Goal: Task Accomplishment & Management: Use online tool/utility

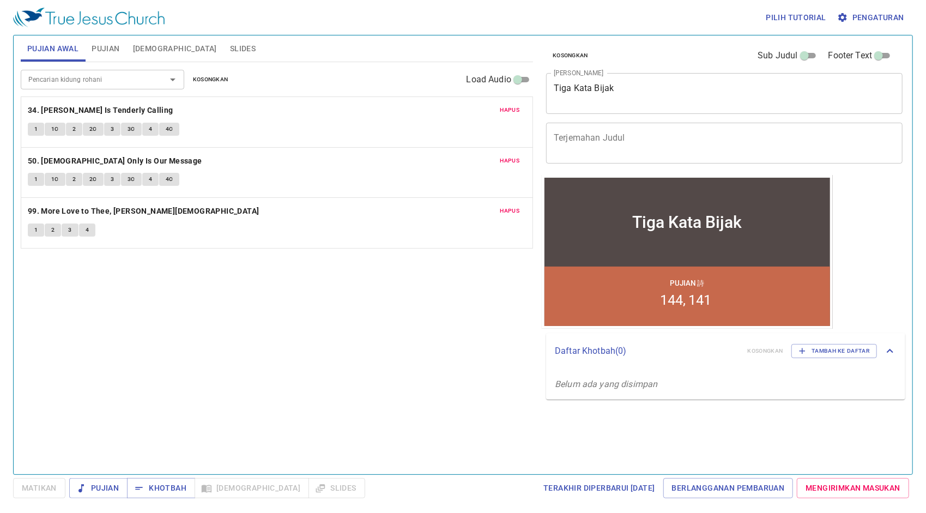
click at [511, 104] on button "Hapus" at bounding box center [510, 110] width 33 height 13
click at [511, 154] on button "Hapus" at bounding box center [510, 160] width 33 height 13
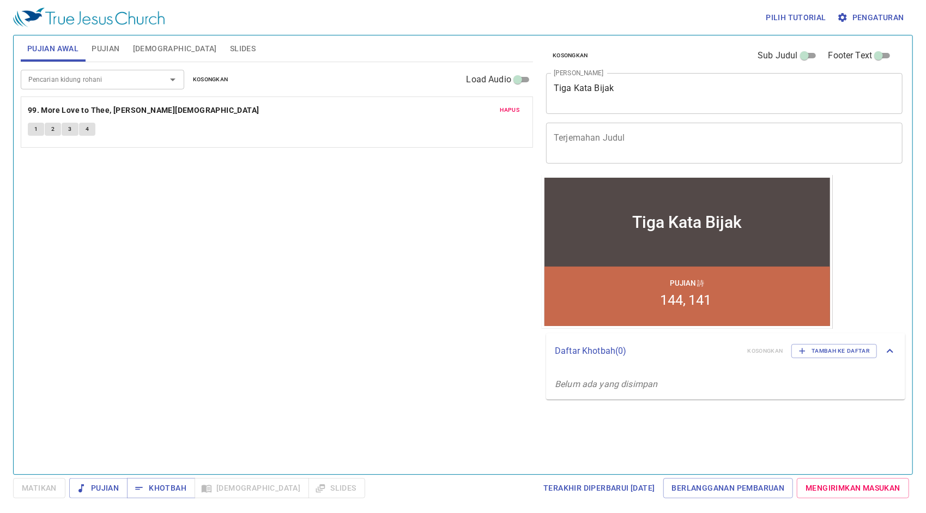
click at [511, 104] on button "Hapus" at bounding box center [510, 110] width 33 height 13
click at [511, 104] on p "Belum ada pujian untuk kebaktian pujian" at bounding box center [277, 103] width 512 height 13
click at [122, 48] on button "Pujian" at bounding box center [105, 48] width 41 height 26
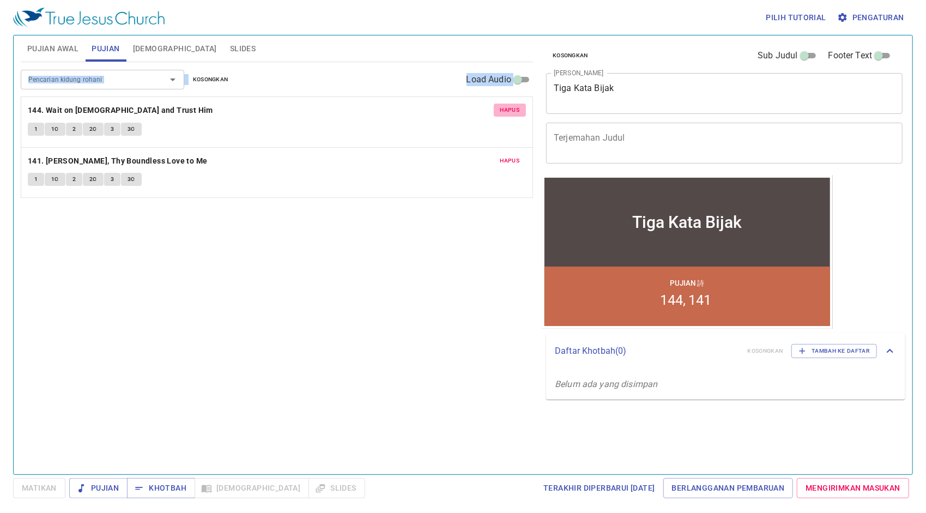
click at [520, 108] on button "Hapus" at bounding box center [510, 110] width 33 height 13
click at [520, 154] on button "Hapus" at bounding box center [510, 160] width 33 height 13
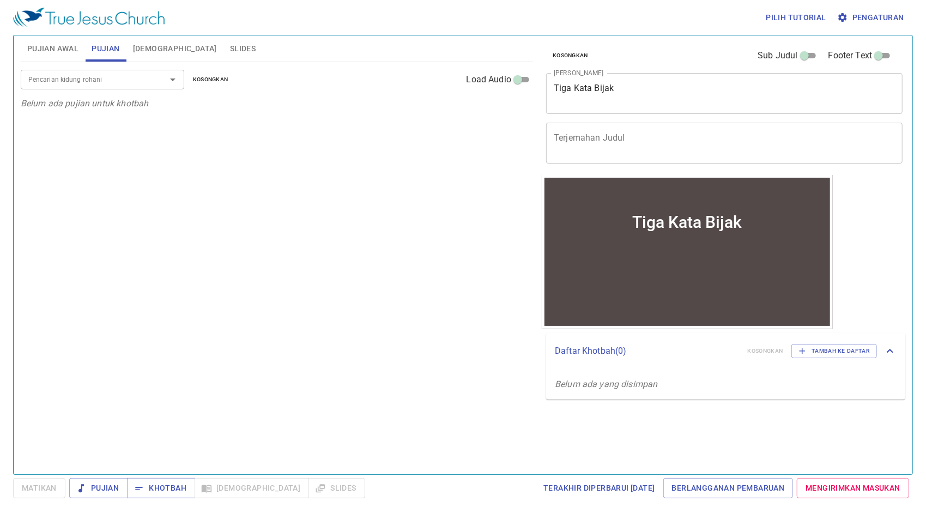
click at [348, 41] on div "Pujian Awal Pujian [DEMOGRAPHIC_DATA] Slides" at bounding box center [277, 48] width 512 height 26
click at [62, 49] on span "Pujian Awal" at bounding box center [52, 49] width 51 height 14
click at [93, 87] on div "Pencarian kidung rohani" at bounding box center [103, 79] width 164 height 19
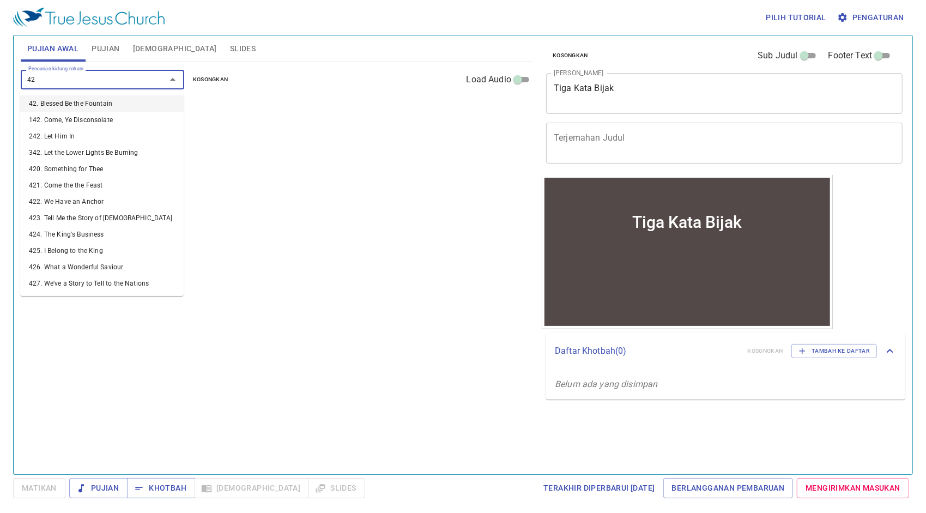
type input "422"
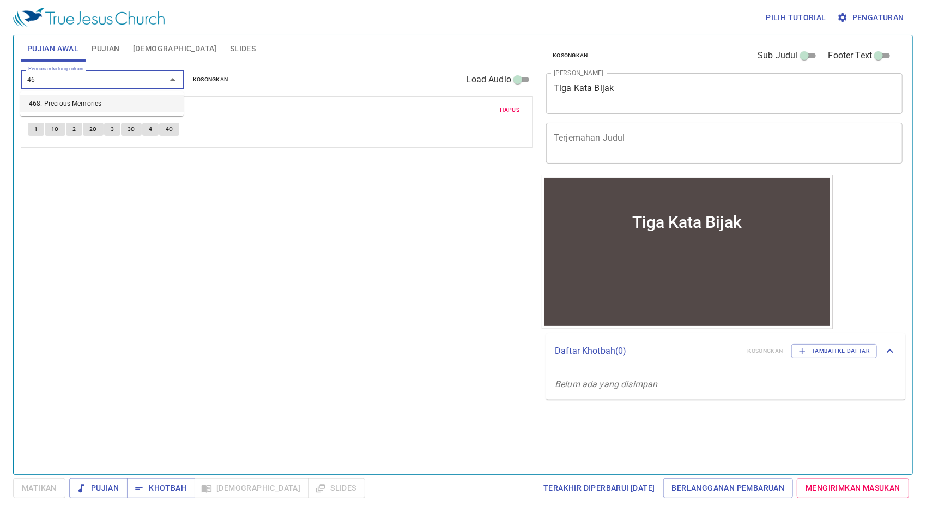
type input "468"
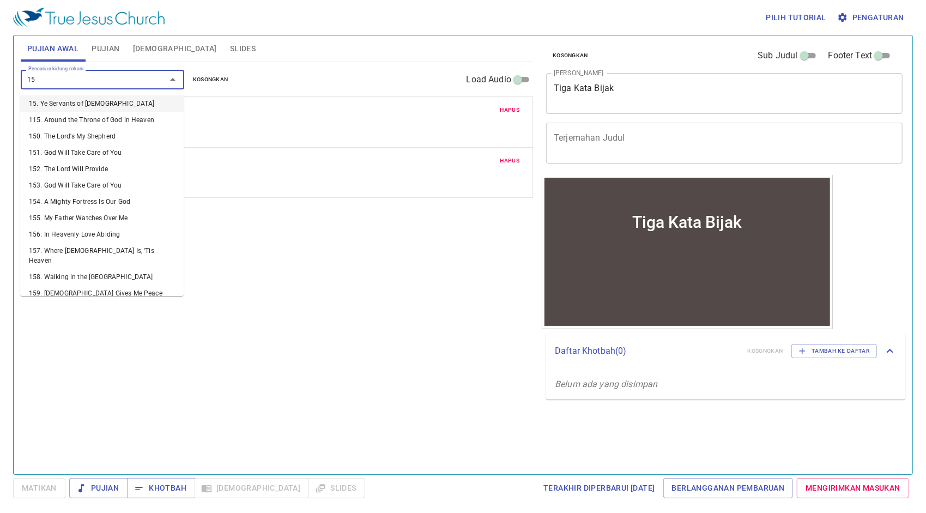
type input "156"
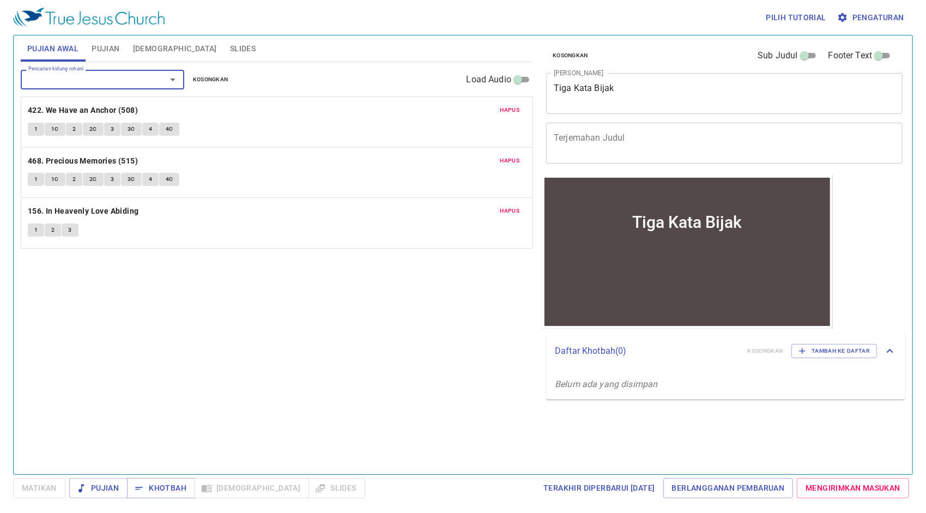
click at [115, 51] on span "Pujian" at bounding box center [106, 49] width 28 height 14
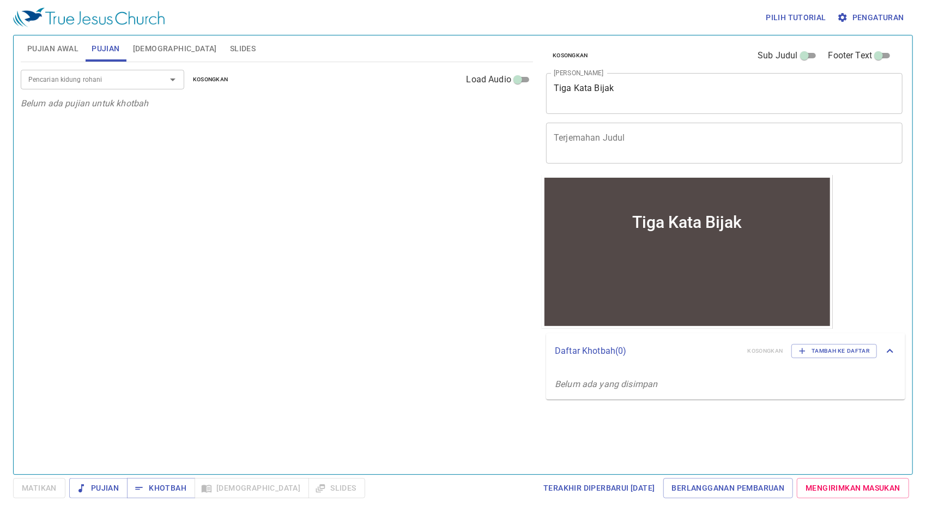
click at [114, 75] on input "Pencarian kidung rohani" at bounding box center [86, 79] width 125 height 13
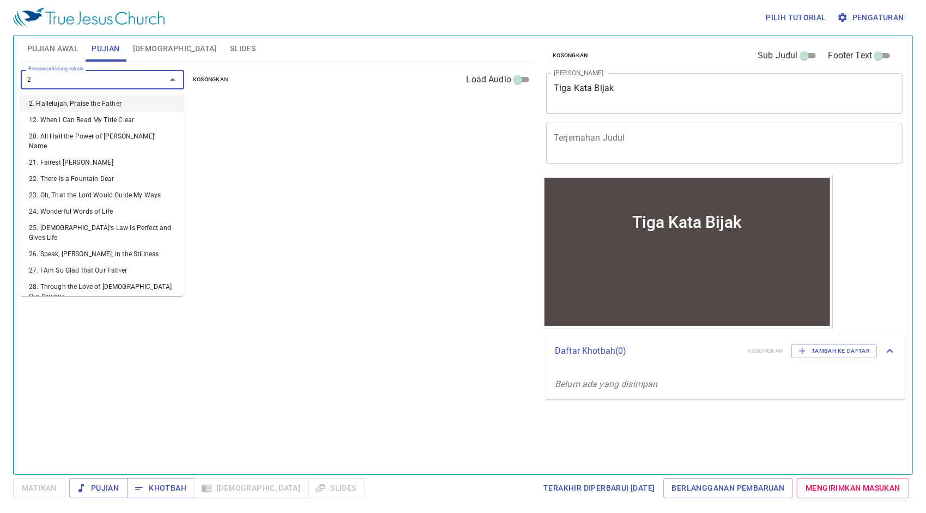
type input "24"
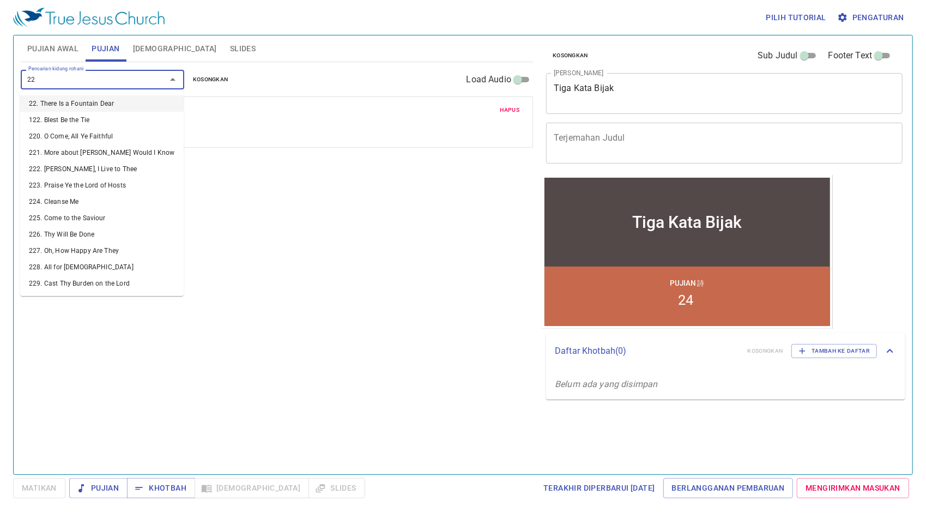
type input "228"
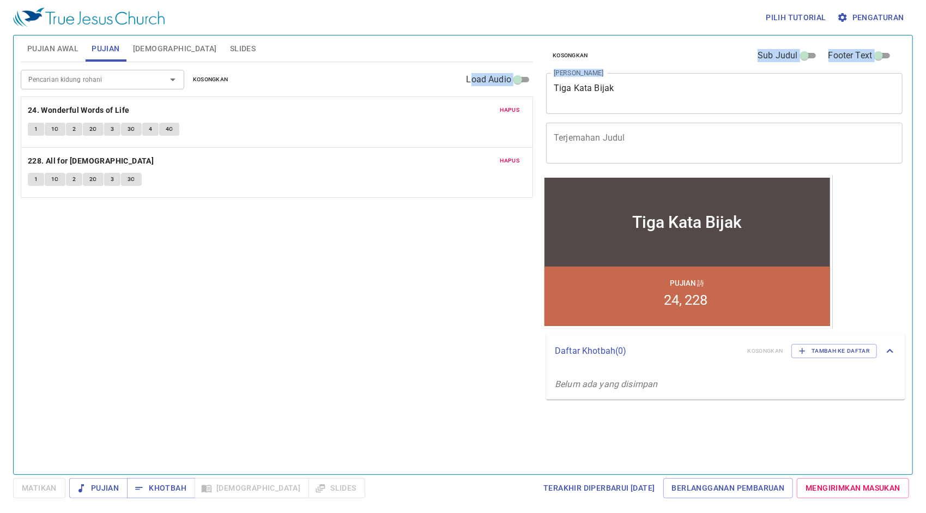
drag, startPoint x: 633, startPoint y: 79, endPoint x: 470, endPoint y: 73, distance: 162.5
click at [470, 73] on div "Pujian Awal Pujian [DEMOGRAPHIC_DATA] Slides Pencarian kidung rohani Pencarian …" at bounding box center [462, 250] width 893 height 439
drag, startPoint x: 470, startPoint y: 73, endPoint x: 621, endPoint y: 94, distance: 151.9
click at [621, 94] on textarea "Tiga Kata Bijak" at bounding box center [724, 93] width 341 height 21
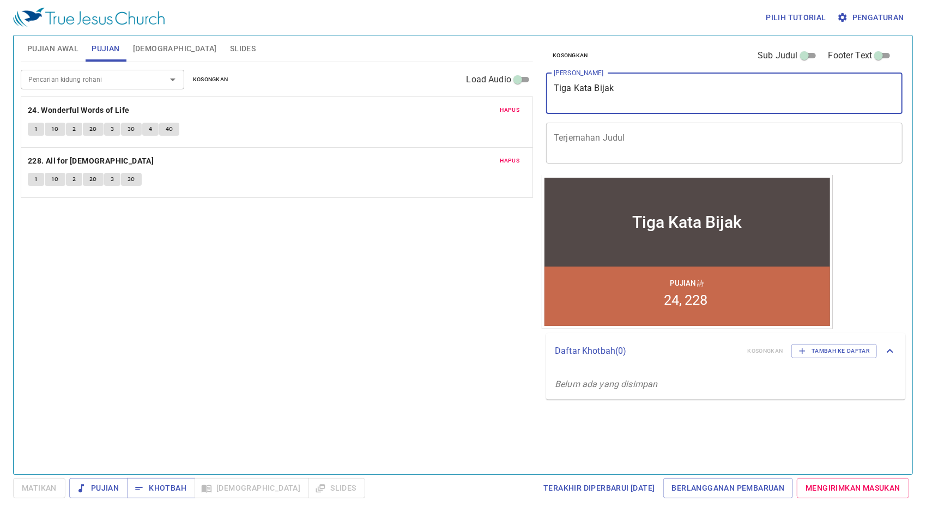
drag, startPoint x: 655, startPoint y: 89, endPoint x: 441, endPoint y: 88, distance: 213.7
click at [441, 88] on div "Pujian Awal Pujian [DEMOGRAPHIC_DATA] Slides Pencarian kidung rohani Pencarian …" at bounding box center [462, 250] width 893 height 439
type textarea "[PERSON_NAME] Kehidupan"
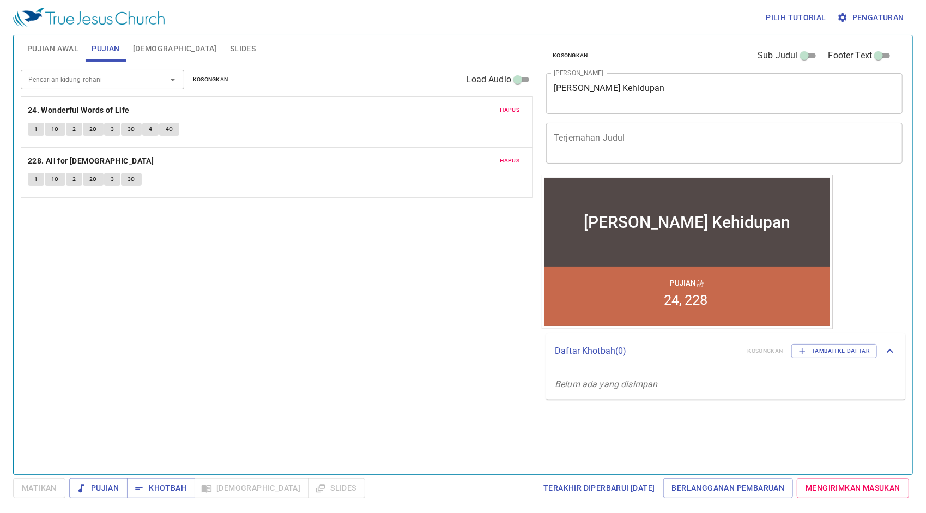
click at [388, 332] on div "Pencarian kidung rohani Pencarian kidung rohani Kosongkan Load Audio Hapus 24. …" at bounding box center [277, 263] width 512 height 403
click at [52, 46] on span "Pujian Awal" at bounding box center [52, 49] width 51 height 14
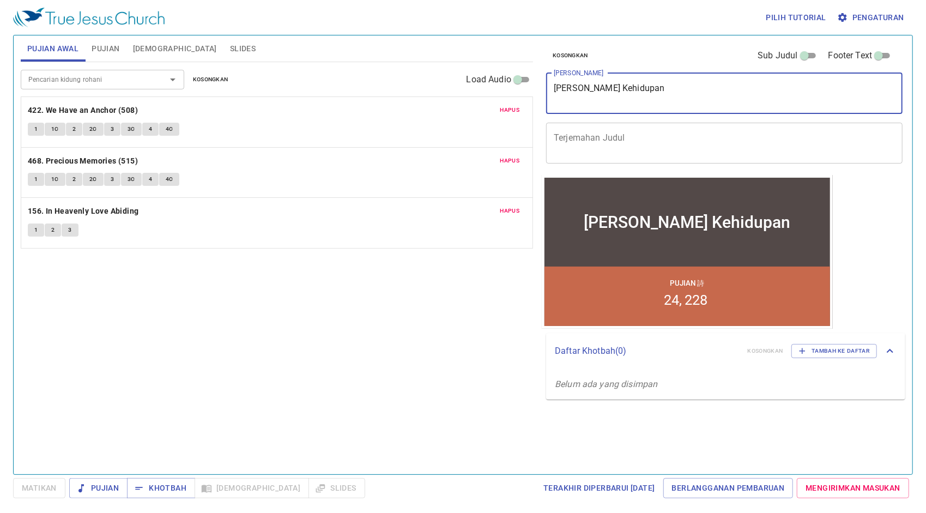
drag, startPoint x: 651, startPoint y: 94, endPoint x: 408, endPoint y: 84, distance: 243.8
click at [408, 84] on div "Pujian Awal Pujian [DEMOGRAPHIC_DATA] Slides Pencarian kidung rohani Pencarian …" at bounding box center [462, 250] width 893 height 439
click at [298, 205] on p "156. In Heavenly Love Abiding" at bounding box center [277, 211] width 498 height 14
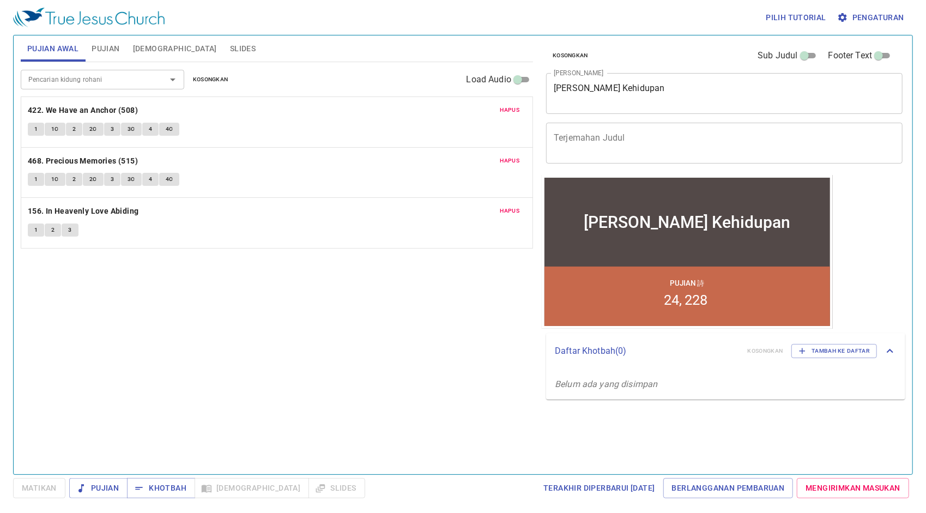
click at [110, 80] on input "Pencarian kidung rohani" at bounding box center [86, 79] width 125 height 13
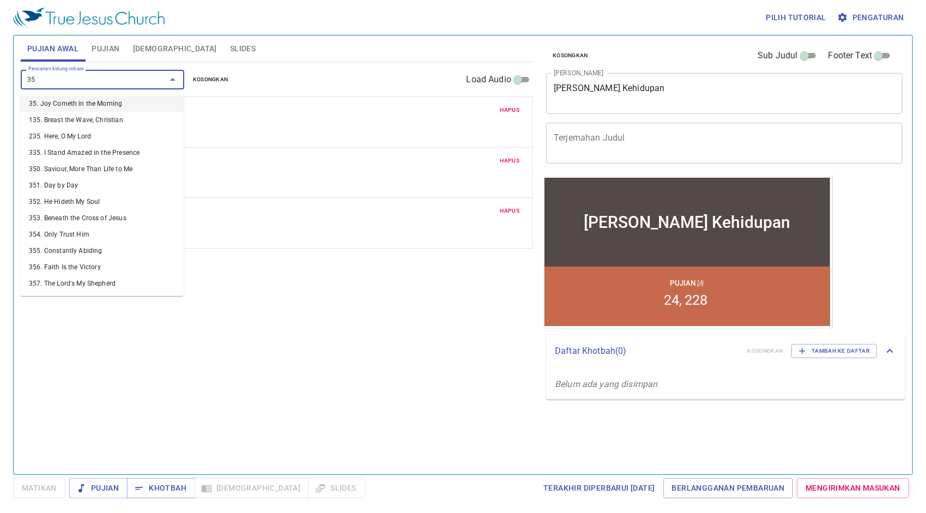
type input "358"
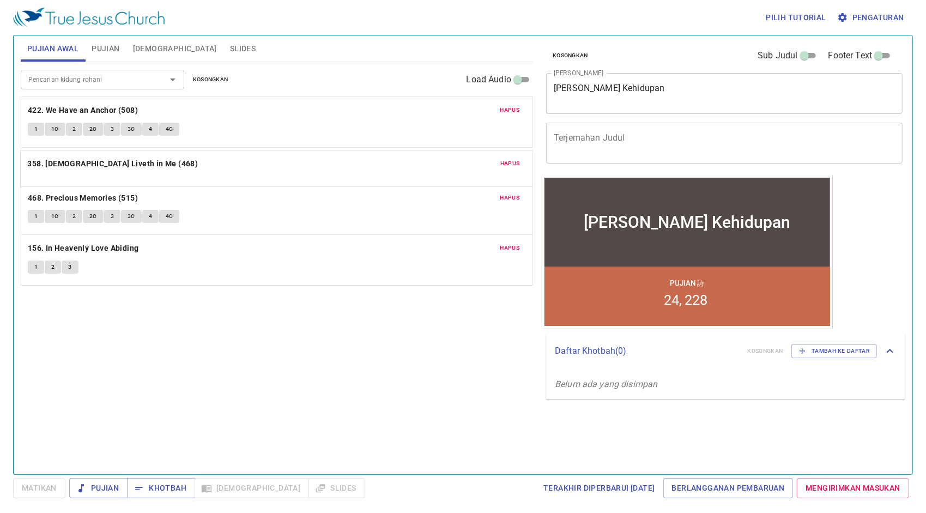
drag, startPoint x: 380, startPoint y: 258, endPoint x: 384, endPoint y: 157, distance: 100.9
click at [384, 234] on div "Hapus 422. We Have an Anchor (508) 1 1C 2 2C 3 3C 4 4C Hapus 468. Precious Memo…" at bounding box center [277, 259] width 512 height 51
click at [512, 194] on span "Hapus" at bounding box center [510, 197] width 20 height 10
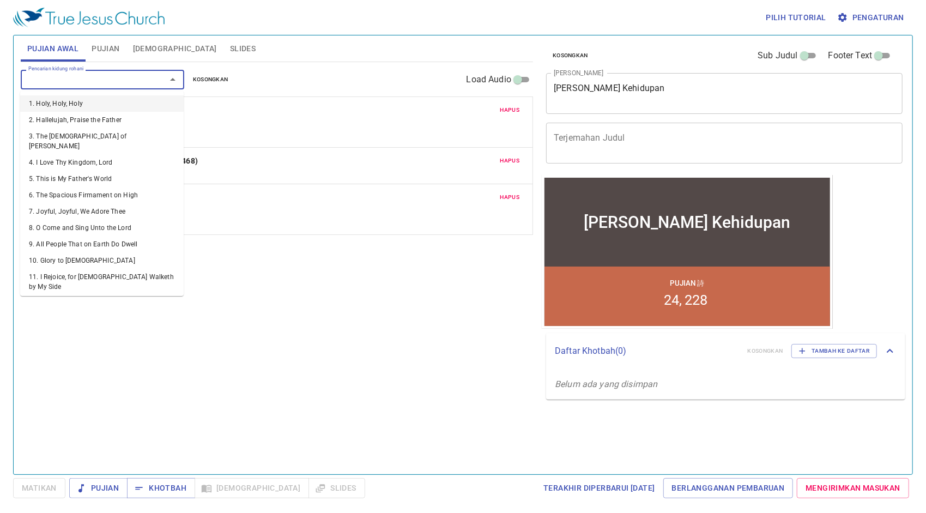
click at [99, 80] on input "Pencarian kidung rohani" at bounding box center [86, 79] width 125 height 13
type input "9"
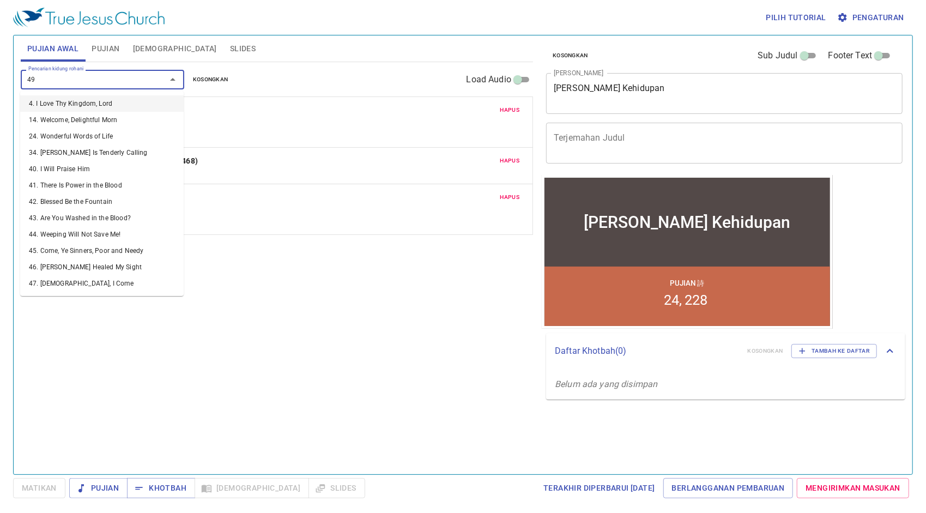
type input "499"
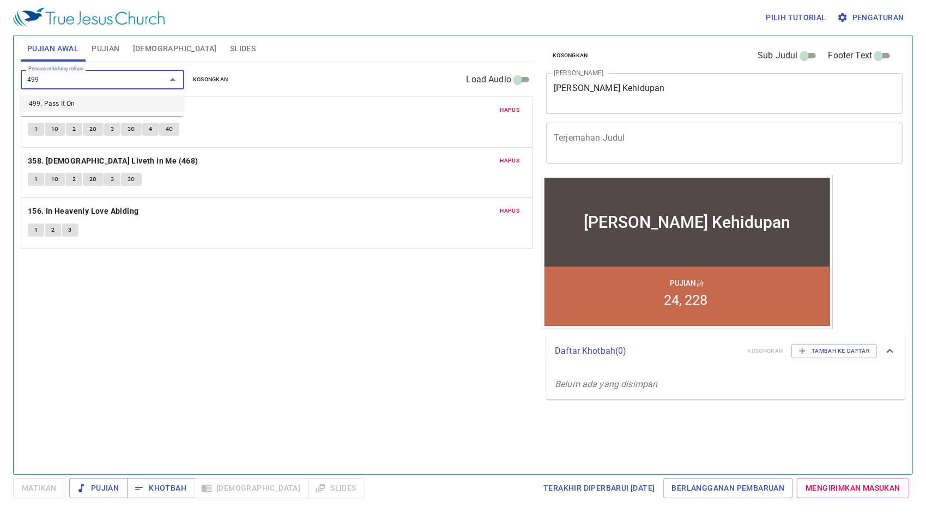
click at [100, 100] on li "499. Pass It On" at bounding box center [102, 103] width 164 height 16
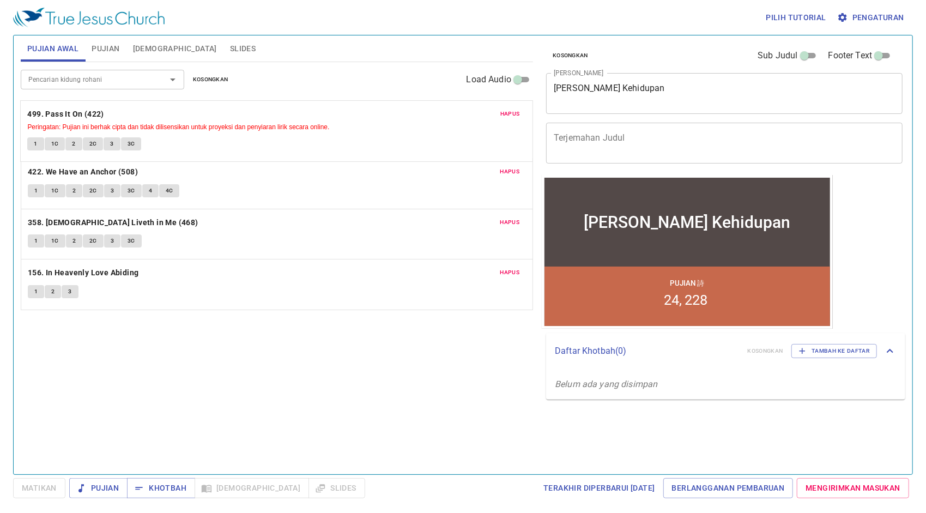
drag, startPoint x: 146, startPoint y: 258, endPoint x: 168, endPoint y: 109, distance: 151.0
click at [168, 259] on div "Hapus 422. We Have an Anchor (508) 1 1C 2 2C 3 3C 4 4C Hapus 358. [DEMOGRAPHIC_…" at bounding box center [277, 284] width 512 height 51
click at [519, 168] on span "Hapus" at bounding box center [510, 172] width 20 height 10
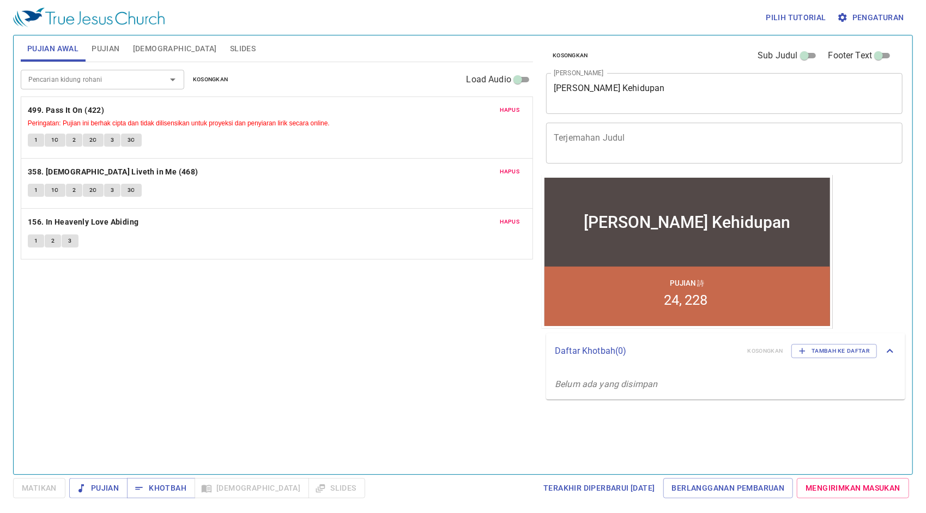
click at [113, 50] on span "Pujian" at bounding box center [106, 49] width 28 height 14
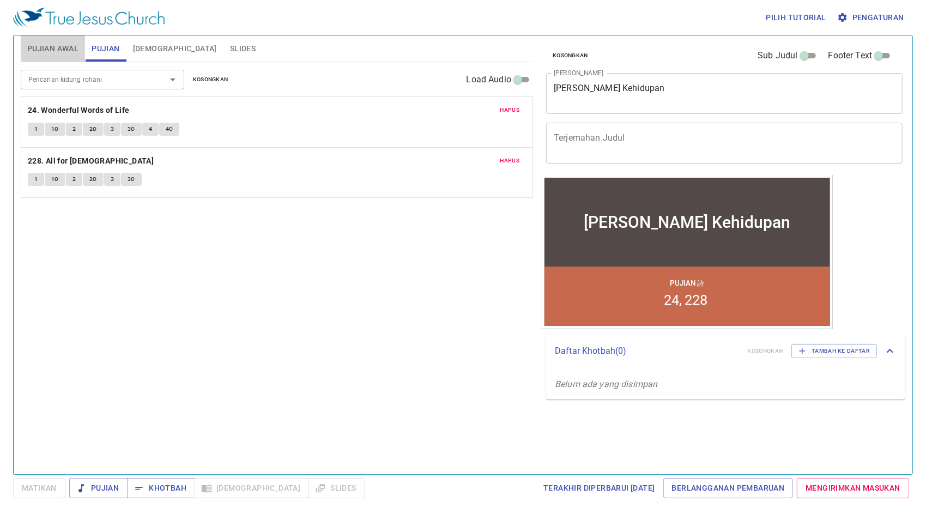
click at [63, 48] on span "Pujian Awal" at bounding box center [52, 49] width 51 height 14
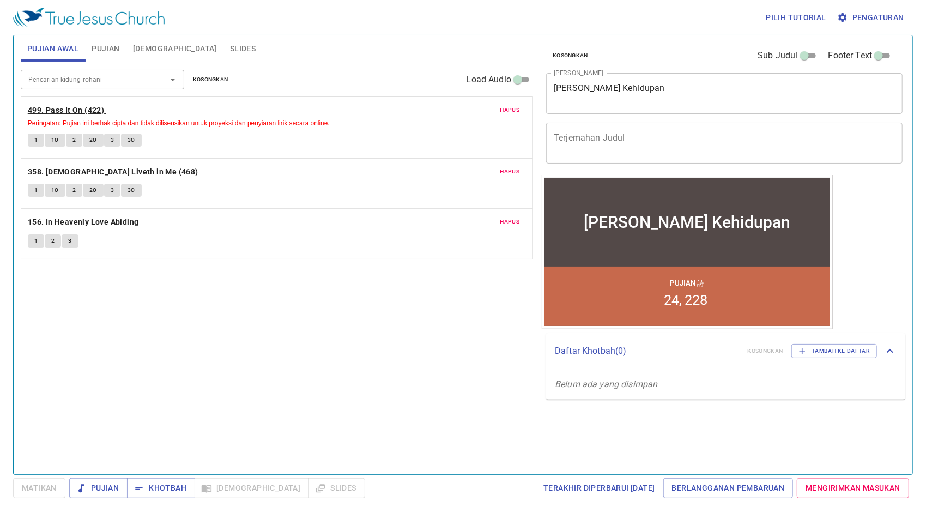
click at [101, 106] on b "499. Pass It On (422)" at bounding box center [66, 111] width 76 height 14
